Goal: Information Seeking & Learning: Compare options

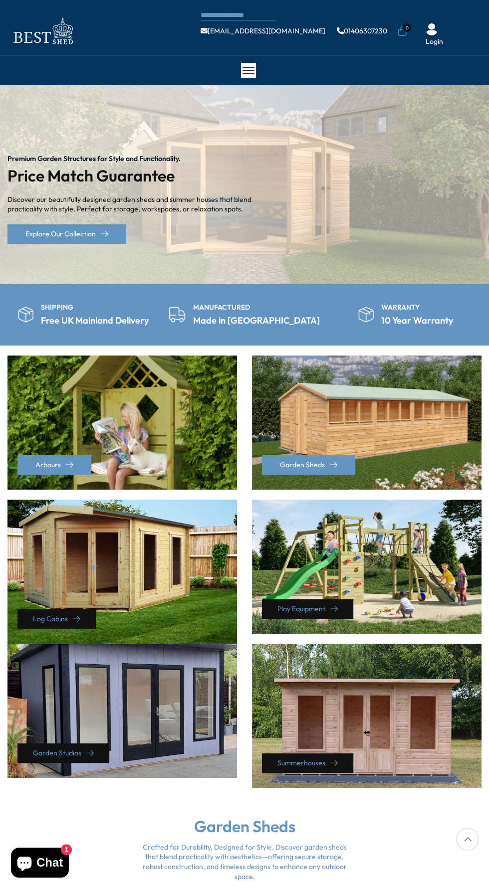
click at [379, 206] on div "Premium Garden Structures for Style and Functionality. Price Match Guarantee Di…" at bounding box center [244, 184] width 489 height 198
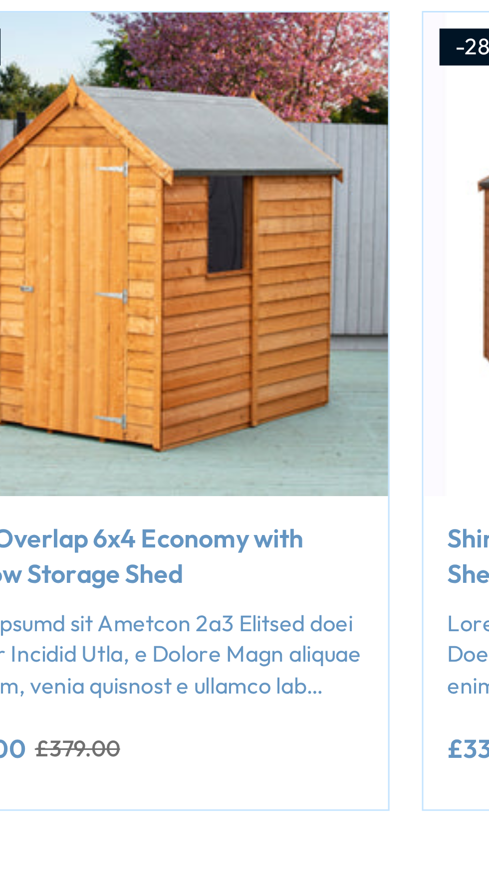
scroll to position [373, 0]
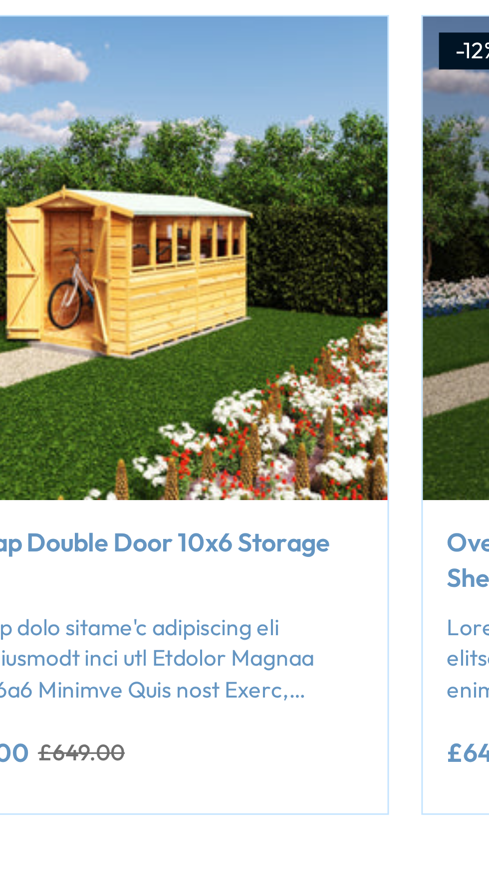
click at [134, 622] on link "Overlap Double Door 10x6 Storage Shed" at bounding box center [82, 632] width 135 height 22
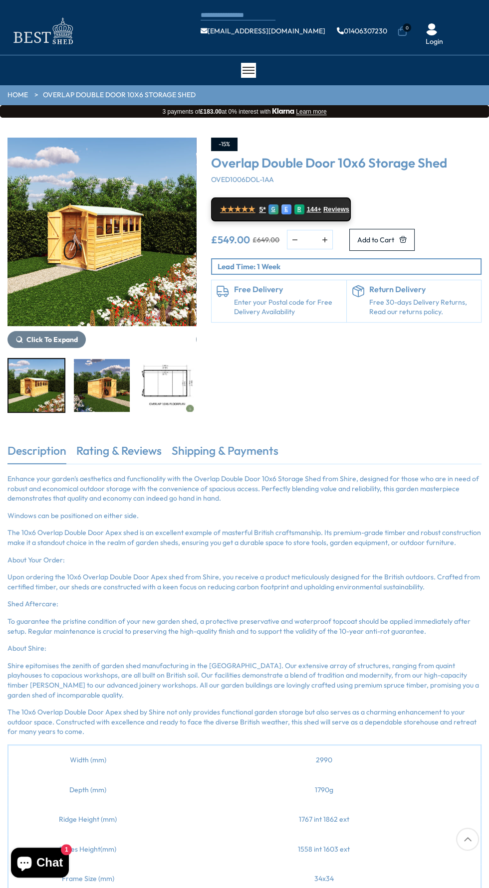
click at [97, 252] on img "1 / 18" at bounding box center [101, 232] width 189 height 189
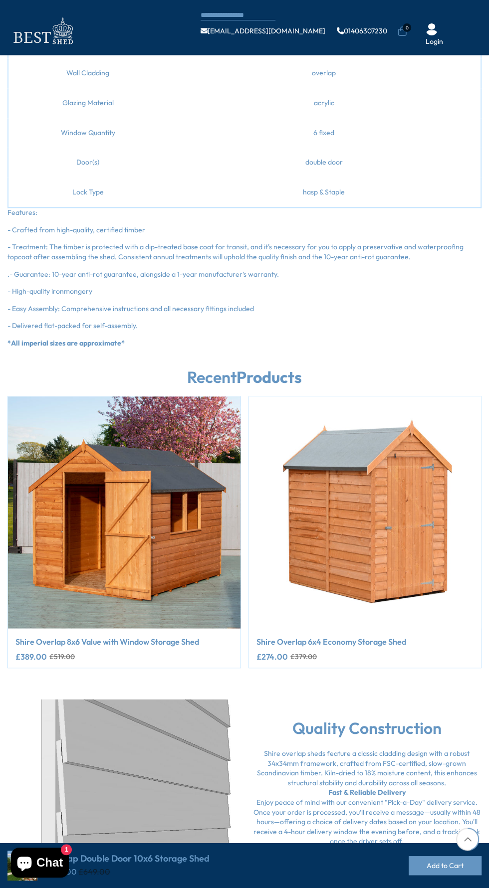
scroll to position [874, 0]
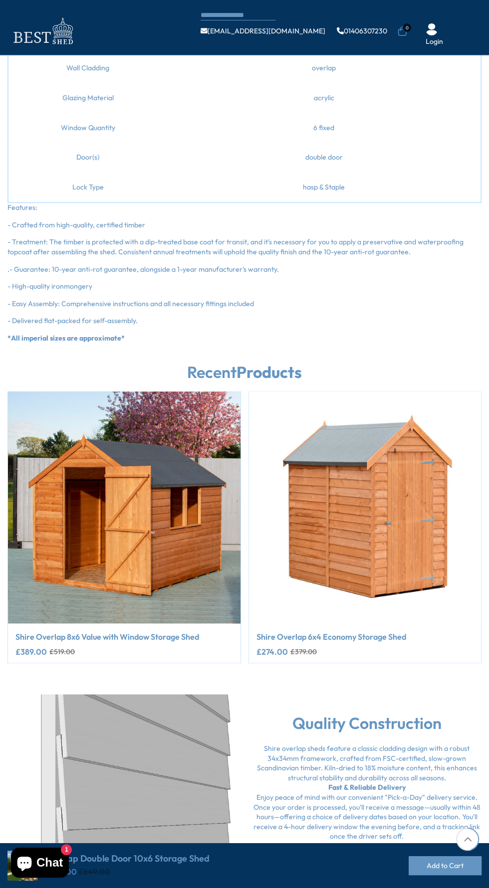
click at [148, 508] on img "1 / 4" at bounding box center [124, 507] width 232 height 232
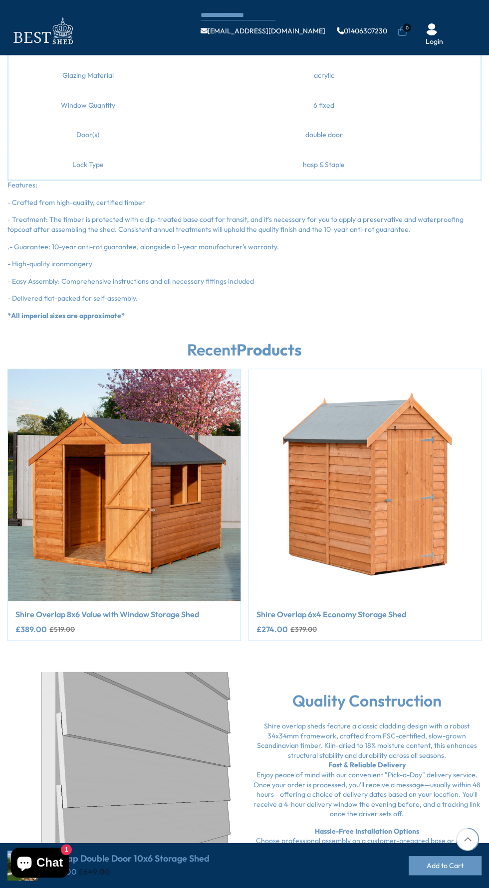
scroll to position [965, 0]
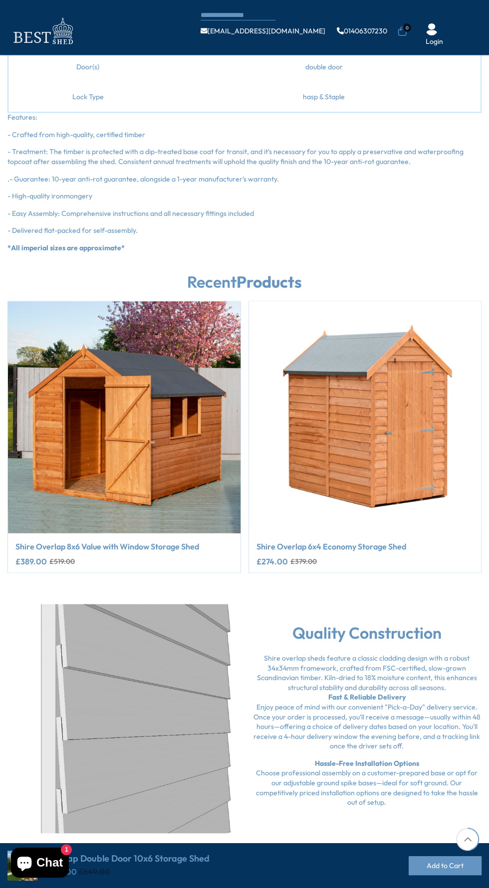
click at [345, 421] on img "2 / 4" at bounding box center [365, 417] width 232 height 232
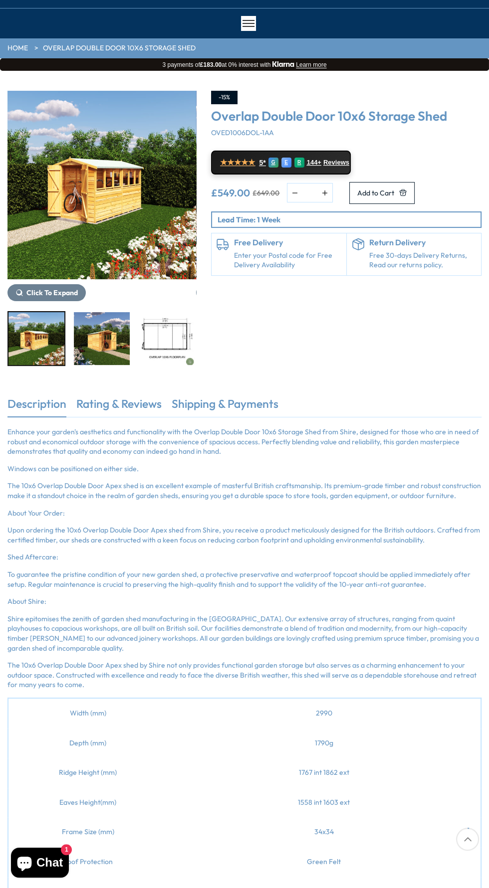
scroll to position [0, 0]
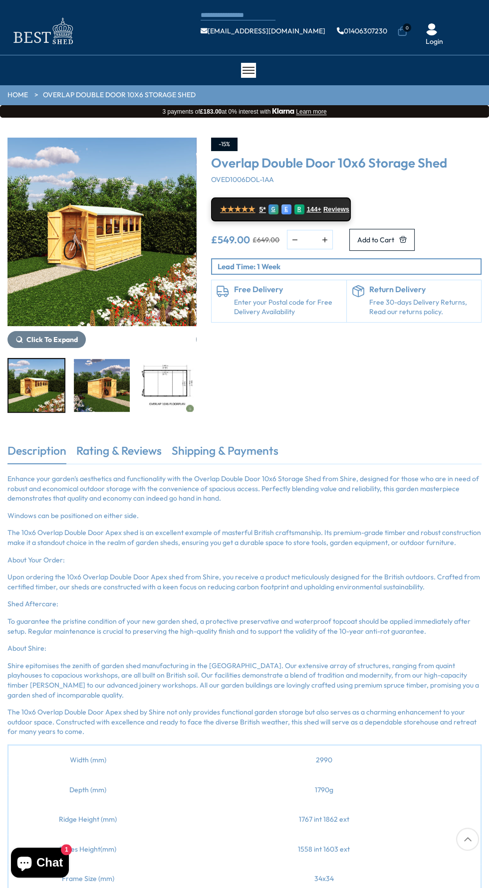
click at [114, 184] on img "1 / 18" at bounding box center [101, 232] width 189 height 189
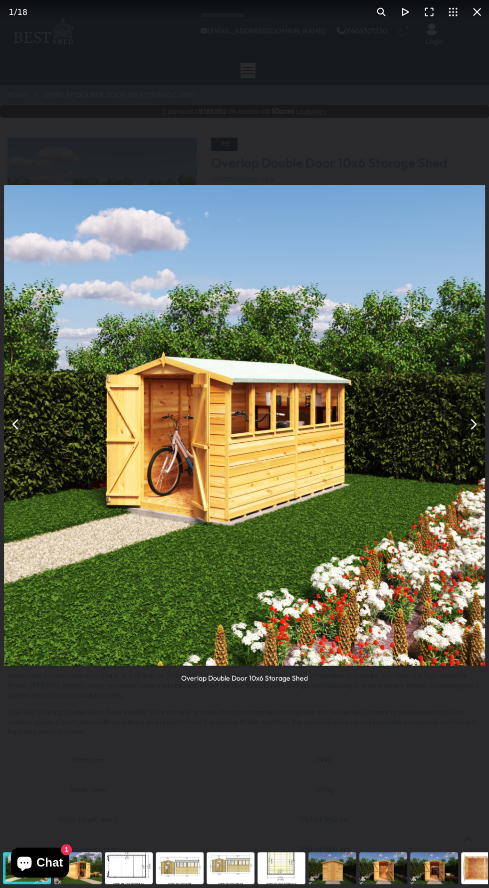
click at [261, 438] on img "You can close this modal content with the ESC key" at bounding box center [244, 425] width 481 height 481
